Goal: Find specific page/section: Find specific page/section

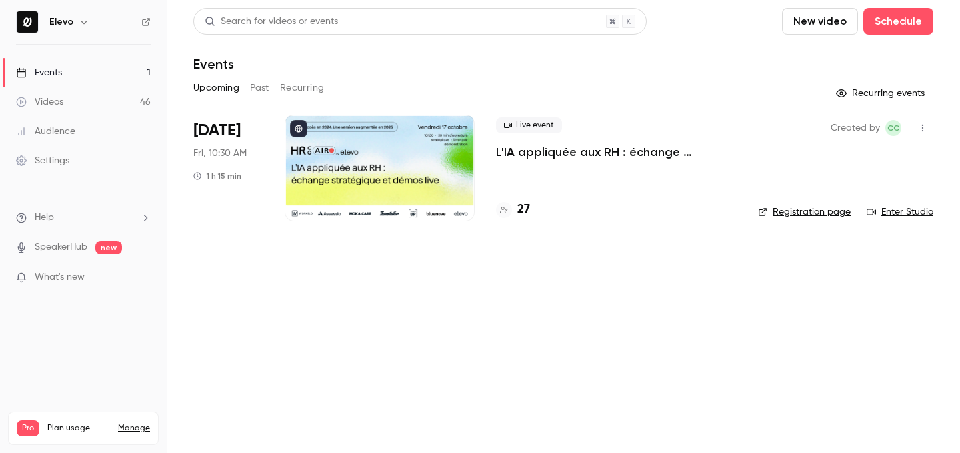
click at [531, 208] on div "27" at bounding box center [616, 210] width 241 height 18
click at [527, 208] on h4 "27" at bounding box center [523, 210] width 13 height 18
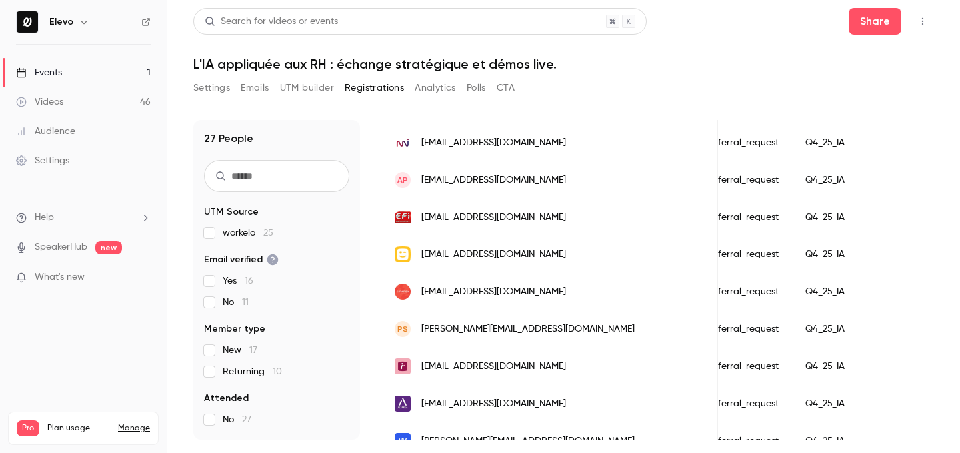
scroll to position [815, 0]
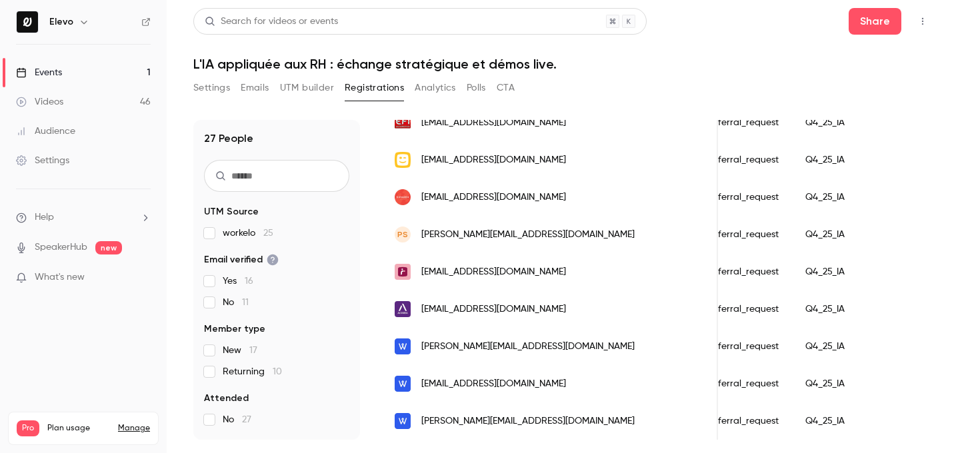
click at [89, 76] on link "Events 1" at bounding box center [83, 72] width 167 height 29
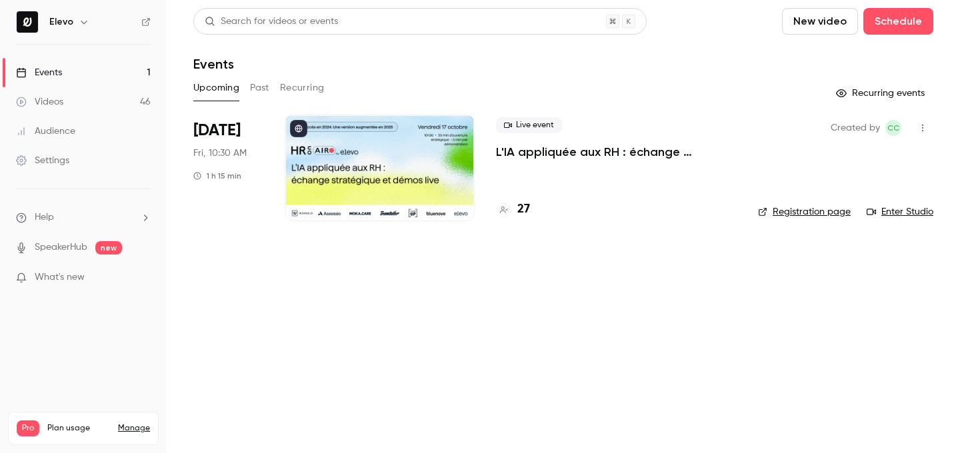
click at [544, 152] on p "L'IA appliquée aux RH : échange stratégique et démos live." at bounding box center [616, 152] width 241 height 16
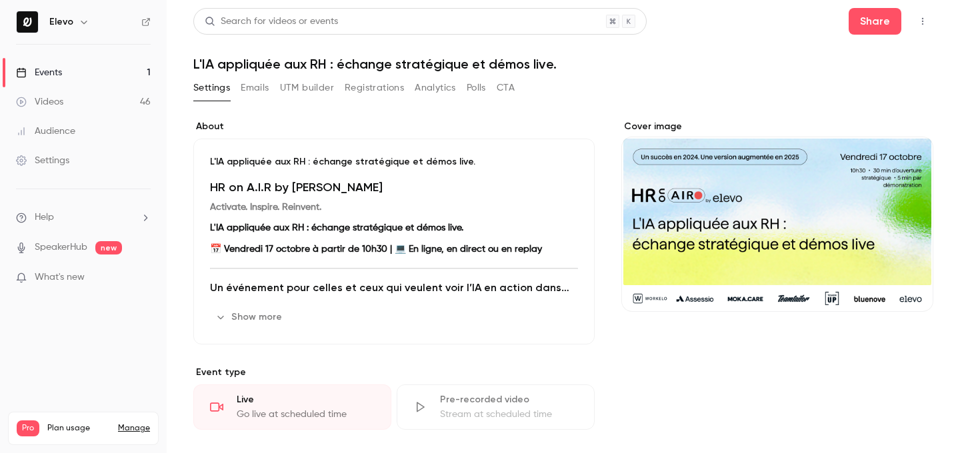
click at [415, 63] on h1 "L'IA appliquée aux RH : échange stratégique et démos live." at bounding box center [563, 64] width 740 height 16
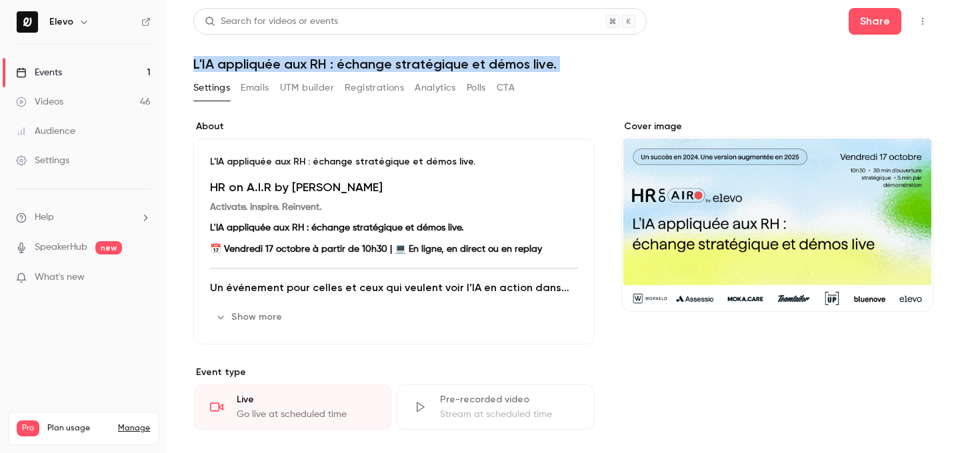
click at [415, 63] on h1 "L'IA appliquée aux RH : échange stratégique et démos live." at bounding box center [563, 64] width 740 height 16
copy div "L'IA appliquée aux RH : échange stratégique et démos live. Settings Emails UTM …"
click at [121, 82] on link "Events 1" at bounding box center [83, 72] width 167 height 29
